Goal: Information Seeking & Learning: Learn about a topic

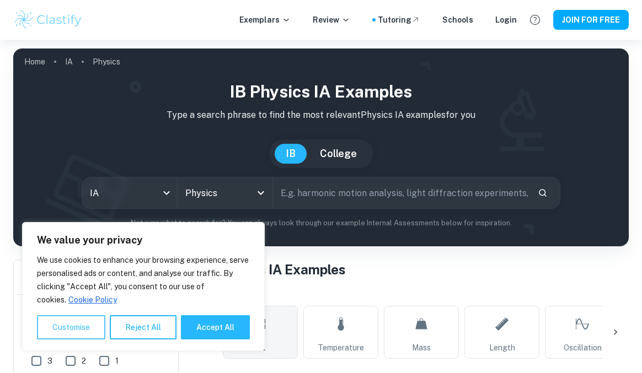
click at [81, 325] on button "Customise" at bounding box center [71, 327] width 68 height 24
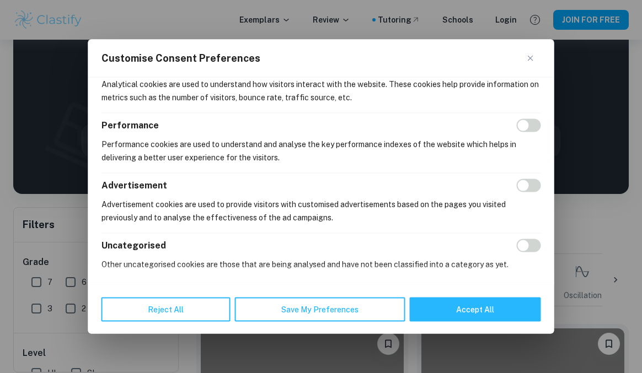
scroll to position [53, 0]
click at [313, 309] on button "Save My Preferences" at bounding box center [320, 310] width 170 height 24
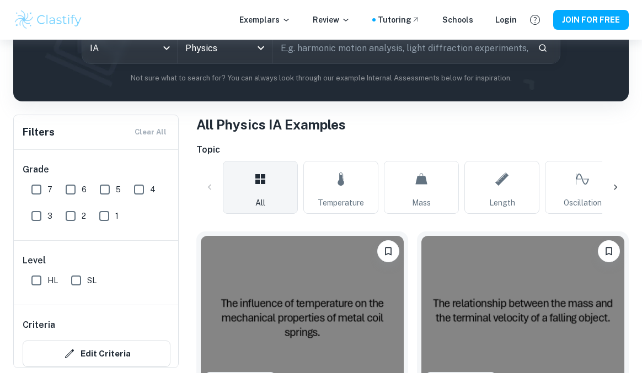
scroll to position [147, 0]
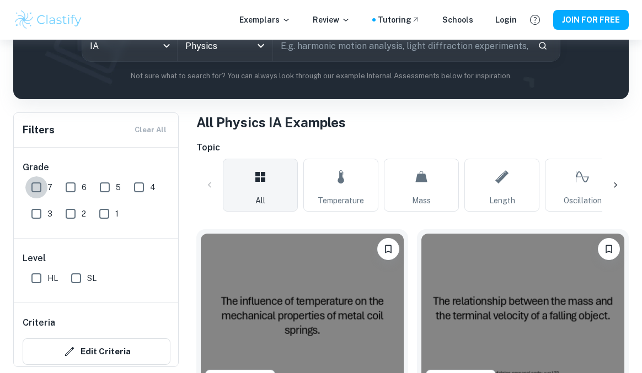
click at [38, 185] on input "7" at bounding box center [36, 187] width 22 height 22
checkbox input "true"
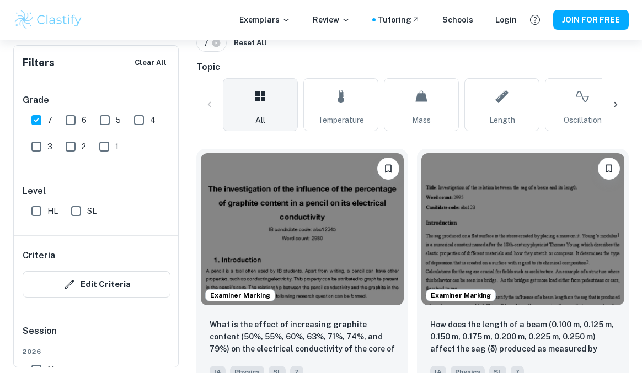
scroll to position [258, 0]
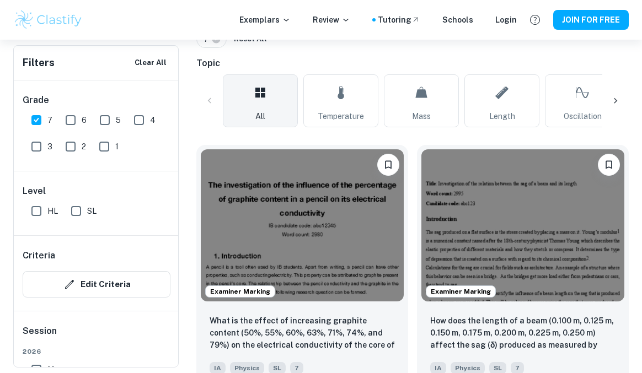
click at [617, 104] on icon at bounding box center [615, 100] width 11 height 11
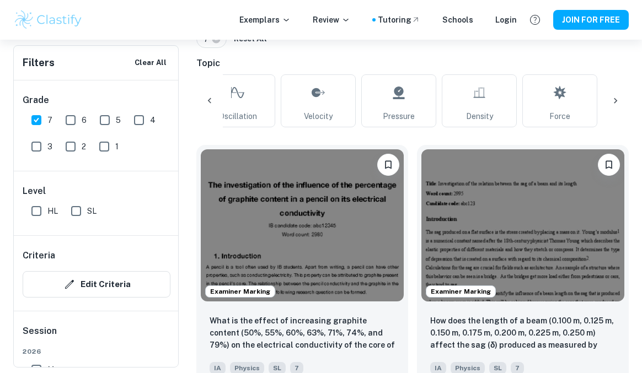
scroll to position [0, 369]
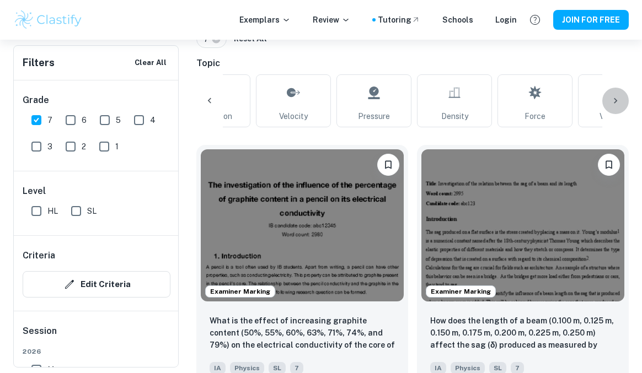
click at [617, 104] on icon at bounding box center [615, 100] width 11 height 11
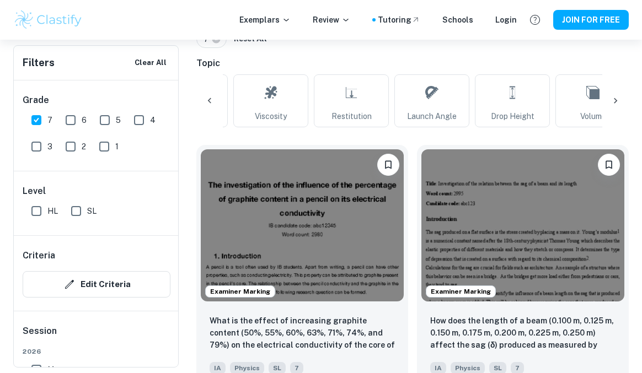
scroll to position [0, 739]
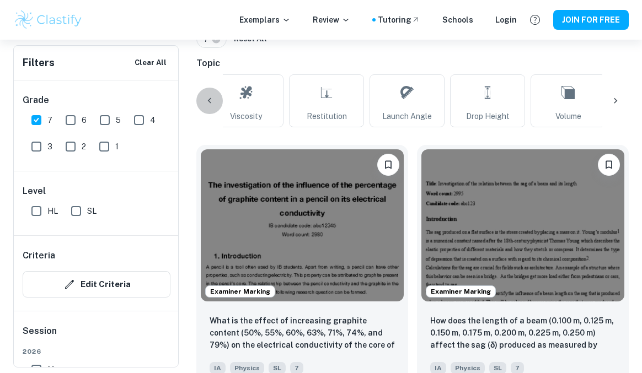
click at [209, 97] on icon at bounding box center [209, 100] width 11 height 11
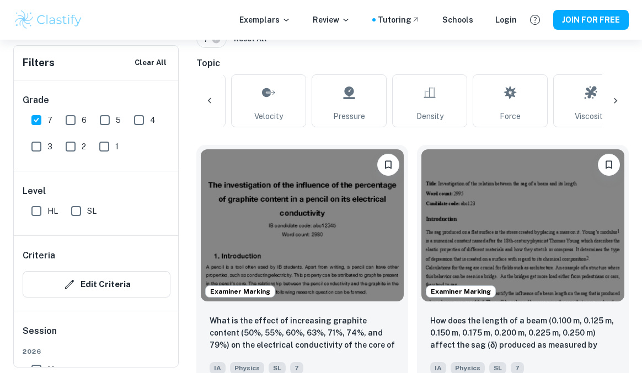
scroll to position [0, 369]
